Goal: Task Accomplishment & Management: Use online tool/utility

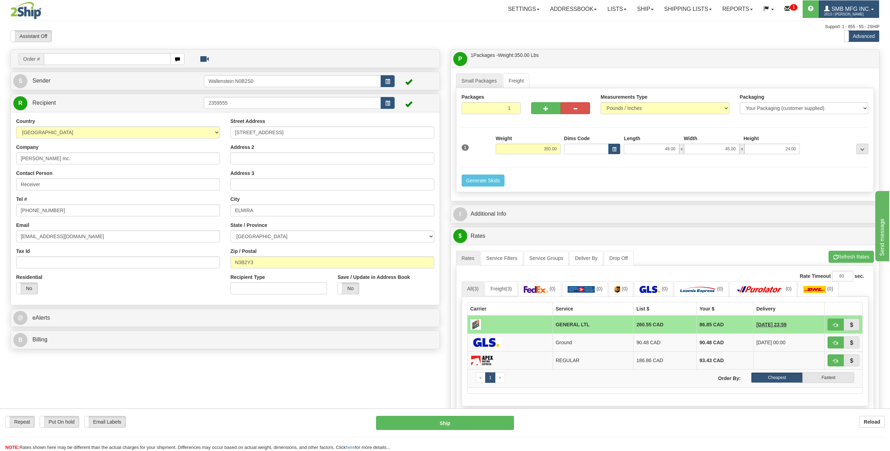
click at [849, 12] on span "2613 / [PERSON_NAME]" at bounding box center [850, 14] width 53 height 7
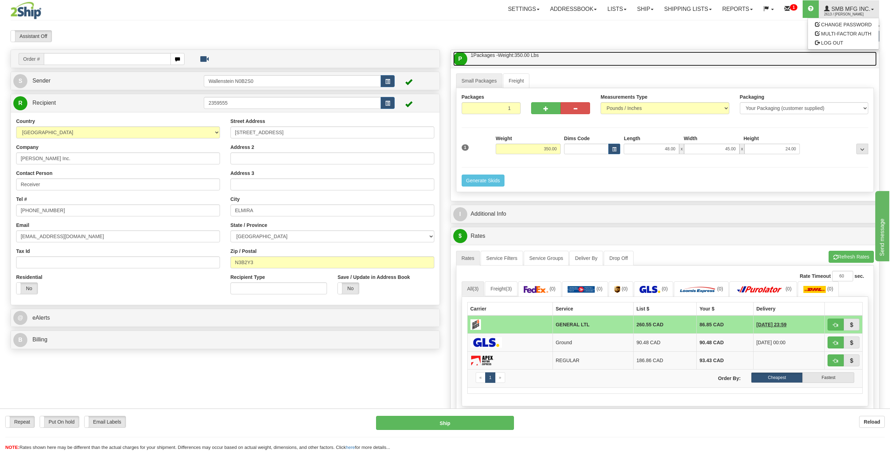
click at [781, 55] on link "P Packages / Skids 1 Packages - Weight: 350.00 Lbs 1 Skids - Weight: NaN Lbs" at bounding box center [665, 59] width 424 height 14
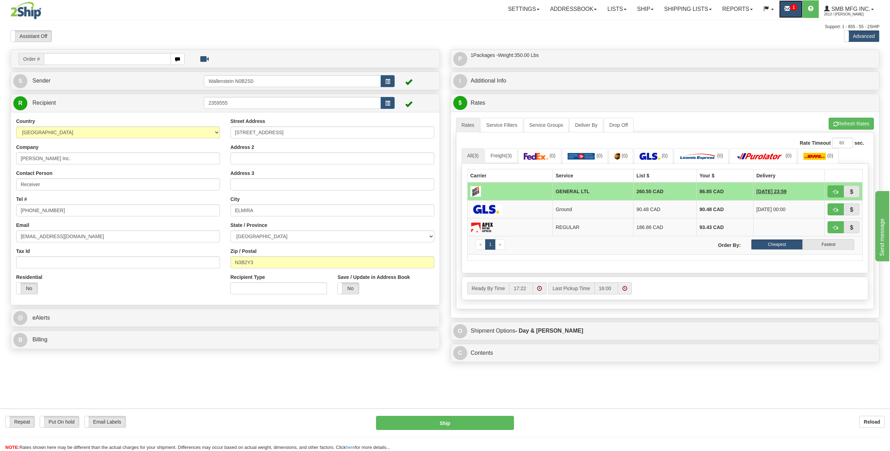
click at [790, 13] on link "1" at bounding box center [792, 9] width 24 height 18
